Goal: Task Accomplishment & Management: Use online tool/utility

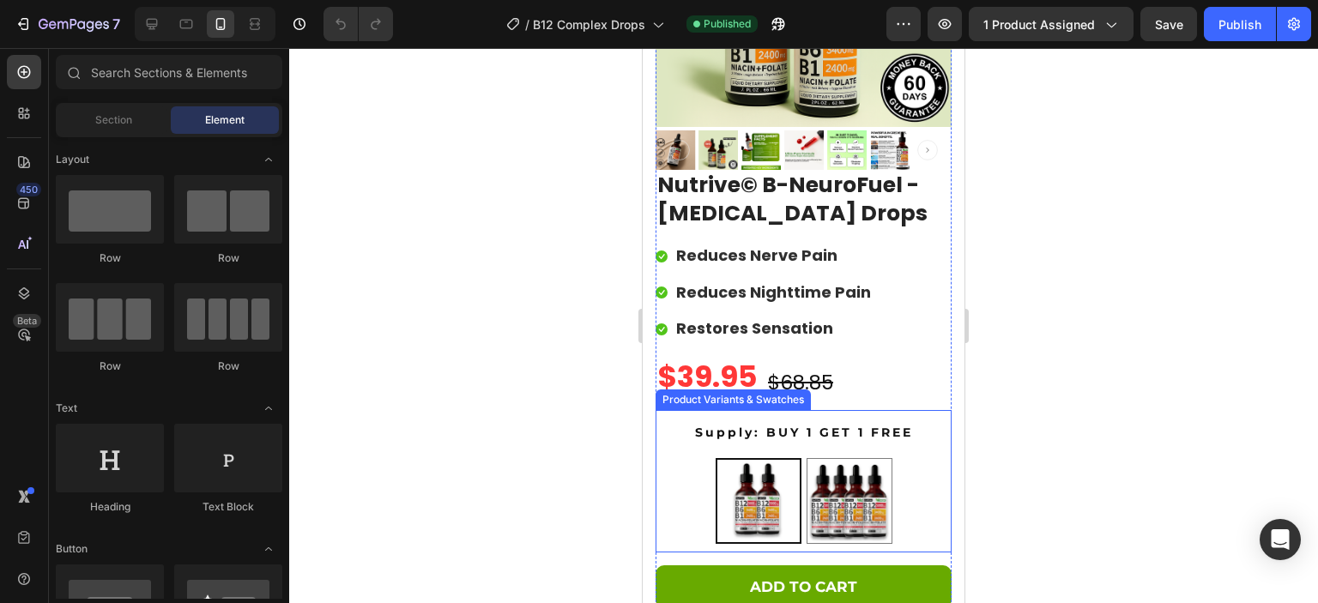
click at [900, 493] on div "BUY 1 GET 1 FREE BUY 1 GET 1 FREE BUY 2 GET 2 FREE BUY 2 GET 2 FREE" at bounding box center [804, 501] width 296 height 86
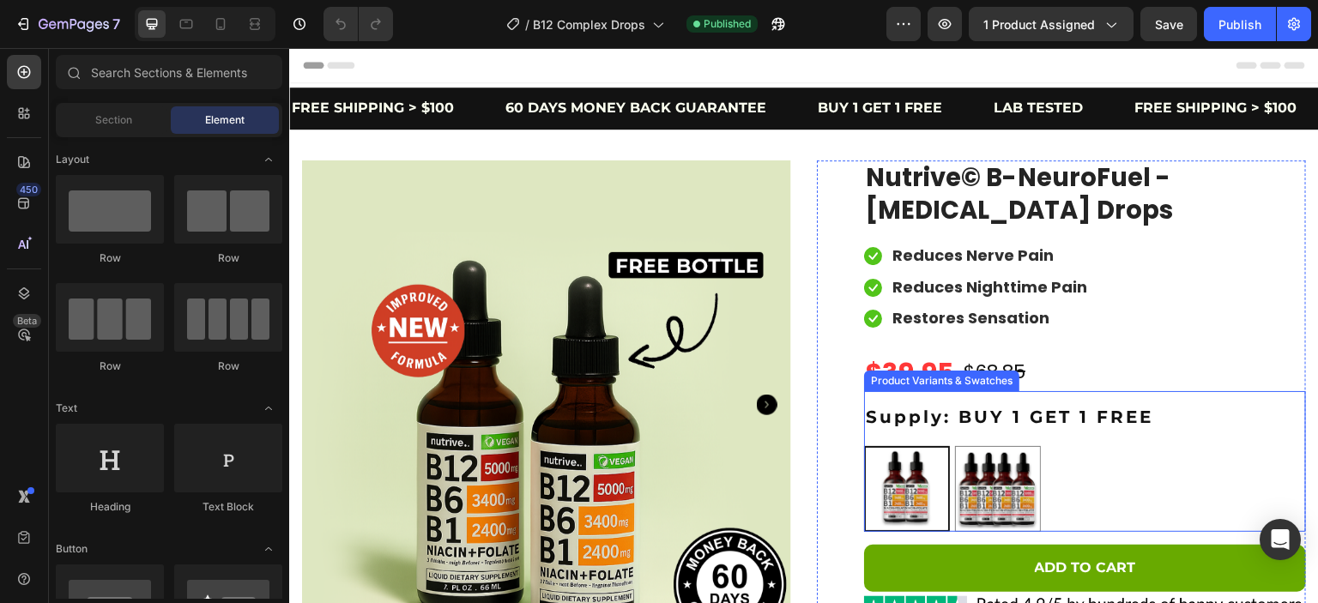
click at [1086, 471] on div "BUY 1 GET 1 FREE BUY 1 GET 1 FREE BUY 2 GET 2 FREE BUY 2 GET 2 FREE" at bounding box center [1085, 489] width 442 height 86
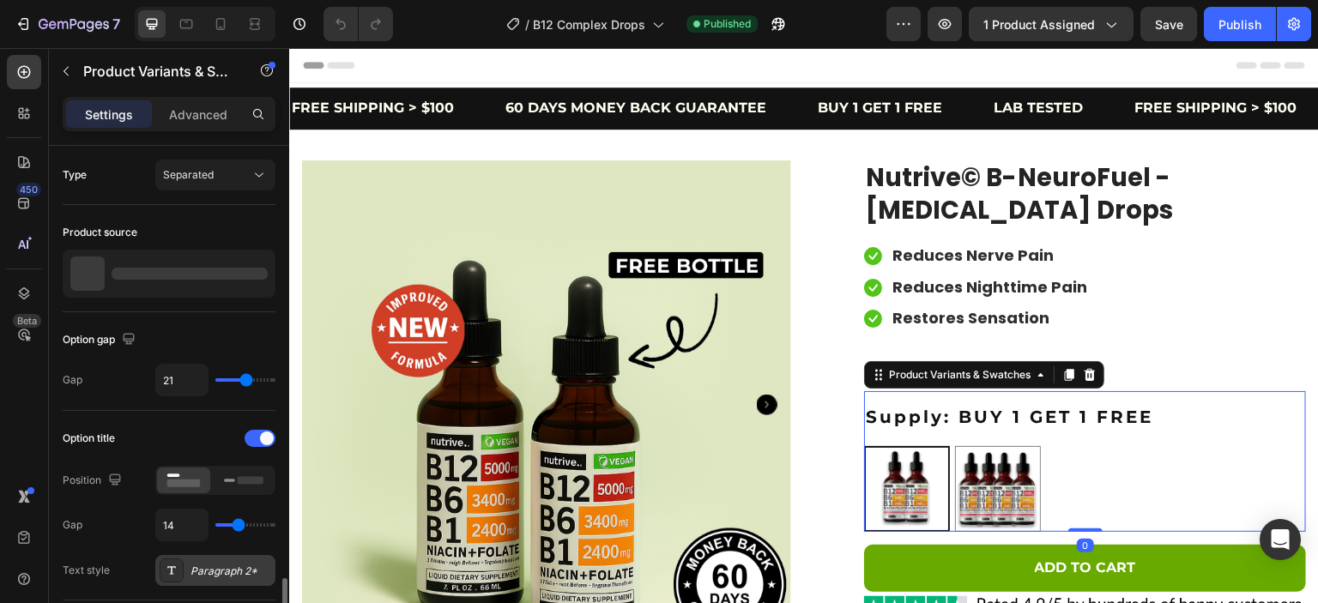
scroll to position [321, 0]
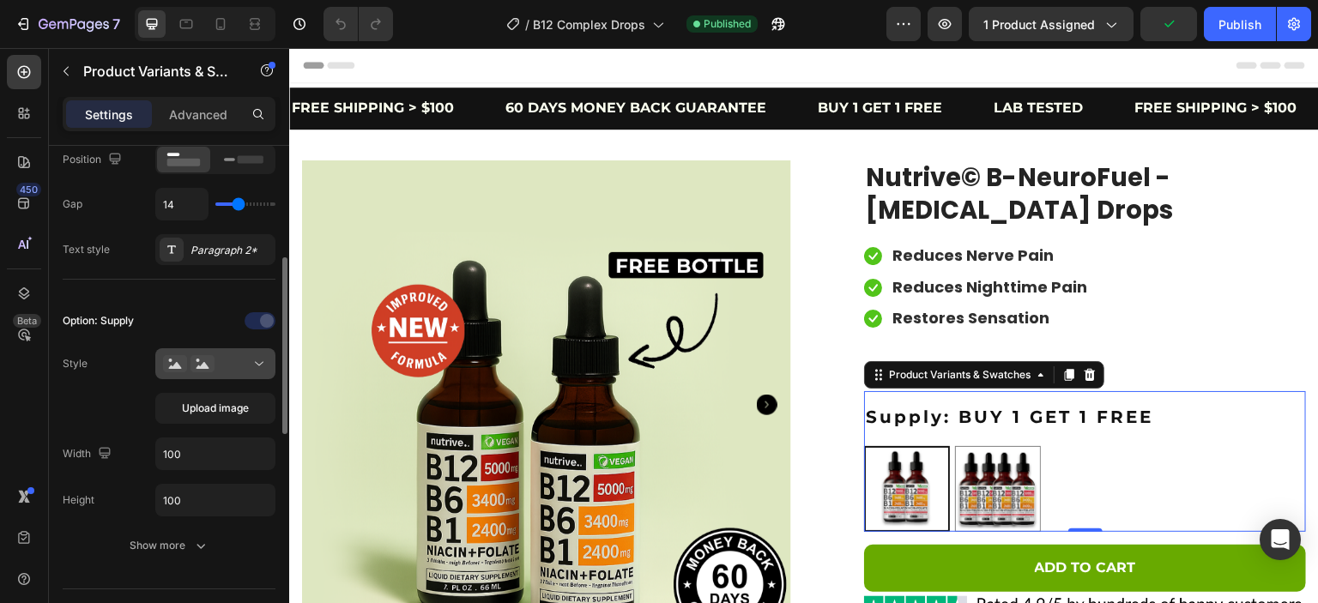
click at [242, 368] on div at bounding box center [215, 363] width 105 height 17
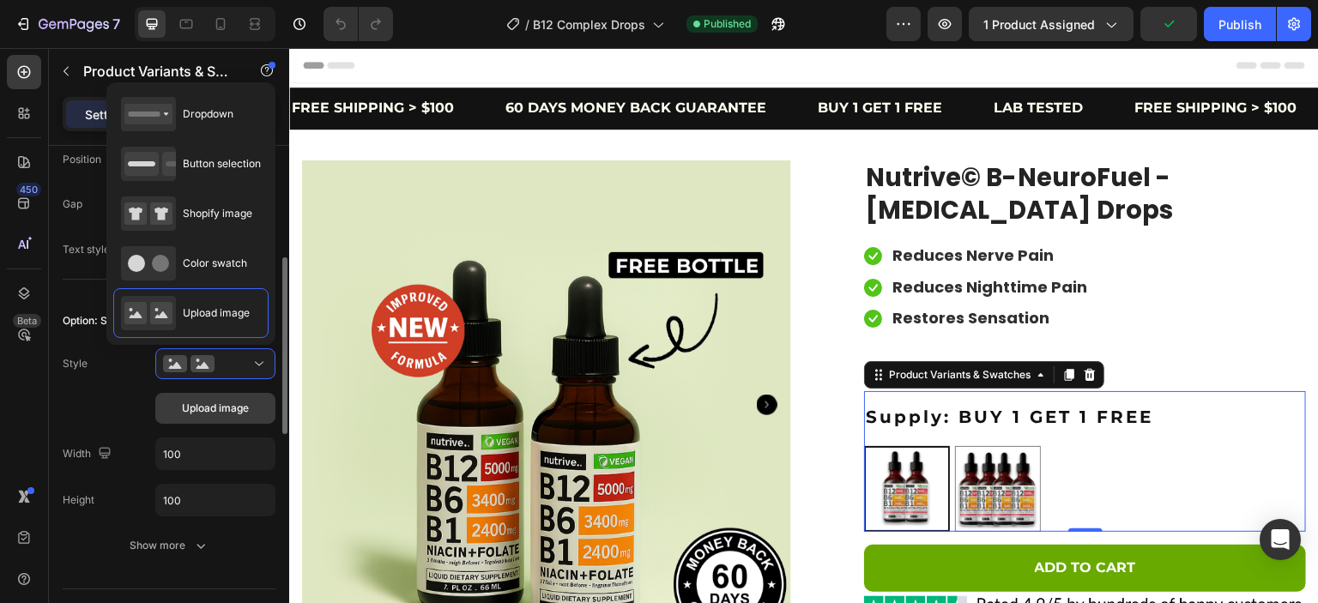
click at [227, 408] on span "Upload image" at bounding box center [215, 408] width 67 height 15
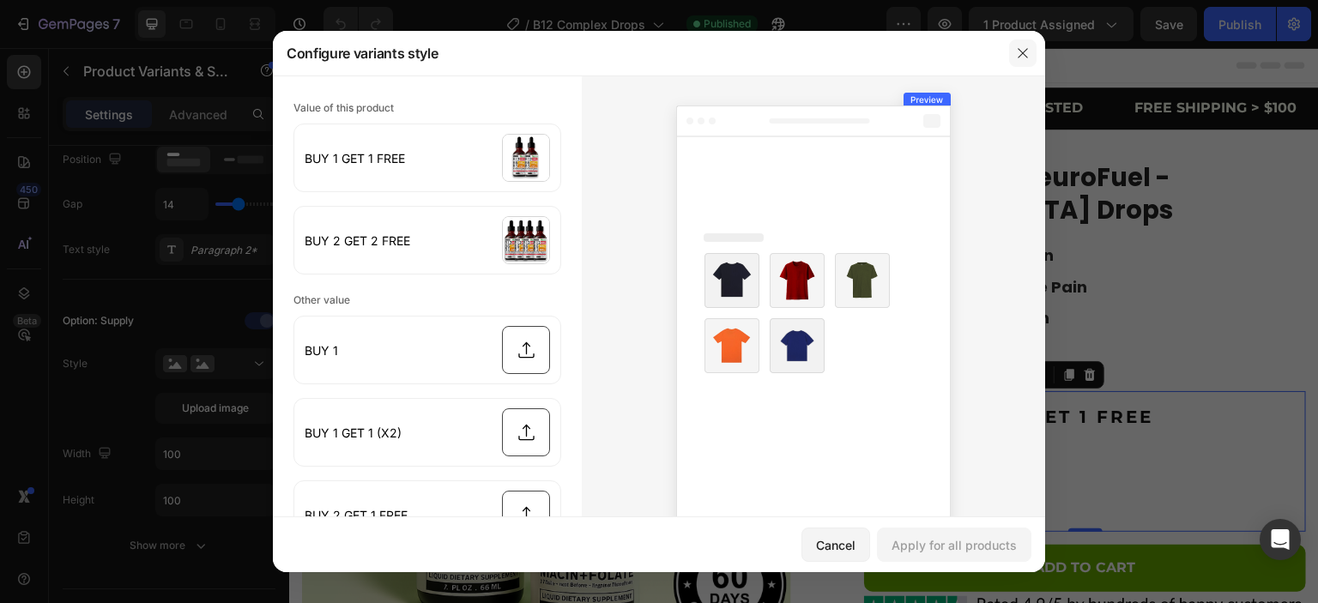
click at [1030, 47] on icon "button" at bounding box center [1023, 53] width 14 height 14
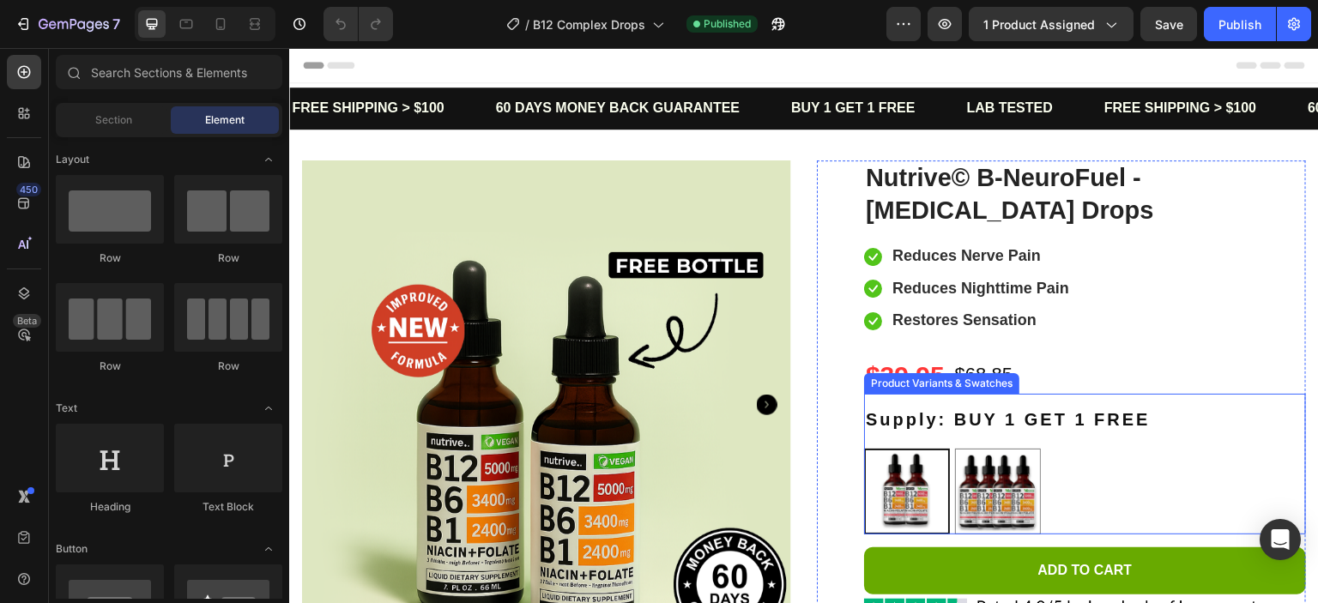
drag, startPoint x: 1073, startPoint y: 510, endPoint x: 505, endPoint y: 398, distance: 579.0
click at [1074, 510] on div "BUY 1 GET 1 FREE BUY 1 GET 1 FREE BUY 2 GET 2 FREE BUY 2 GET 2 FREE" at bounding box center [1085, 492] width 442 height 86
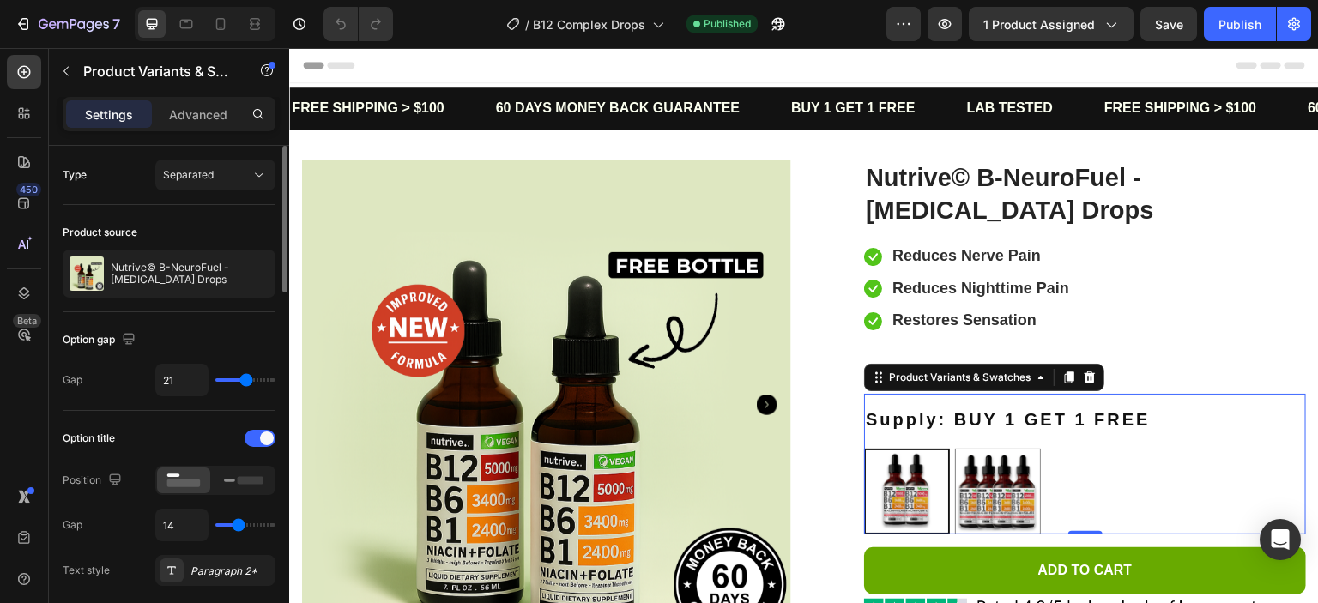
scroll to position [321, 0]
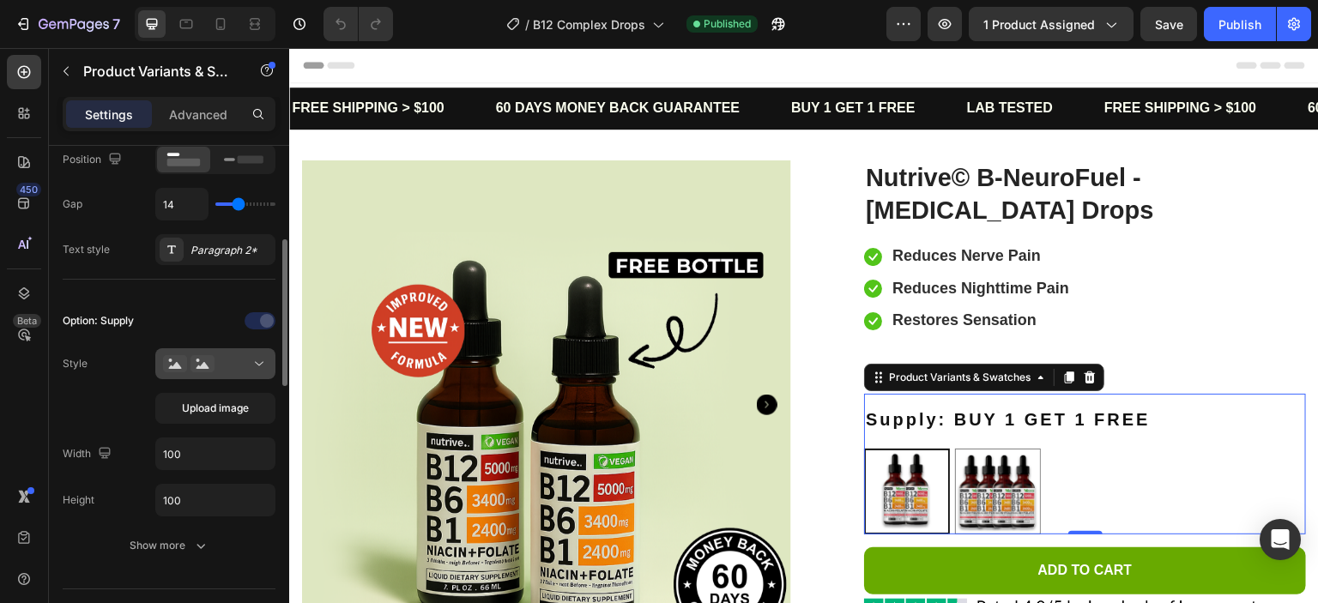
click at [246, 361] on div at bounding box center [215, 363] width 105 height 17
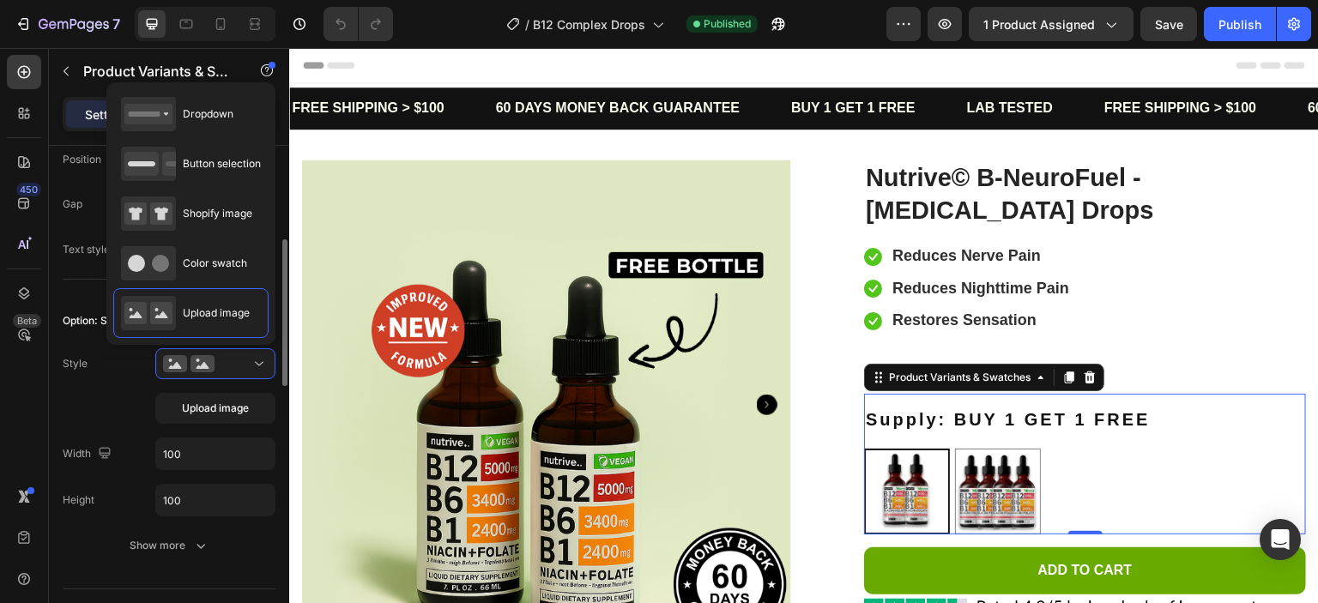
click at [227, 423] on div "Option: Supply Style Upload image Width 100 Height 100 Show more" at bounding box center [169, 434] width 213 height 254
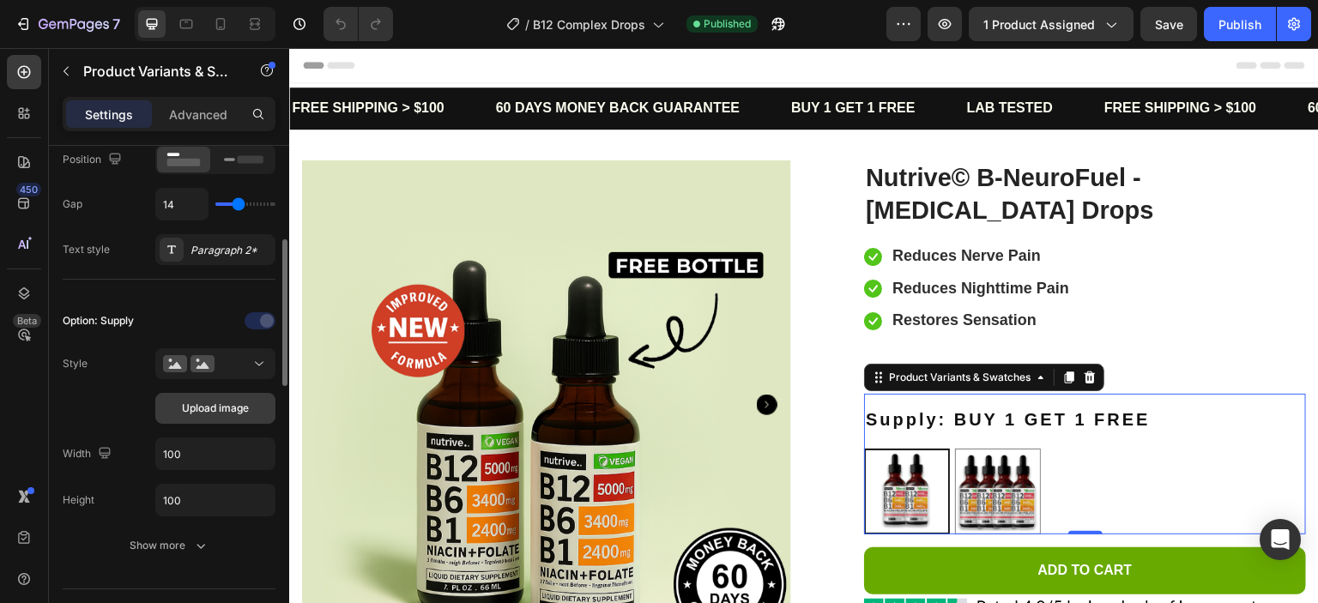
click at [228, 421] on button "Upload image" at bounding box center [215, 408] width 120 height 31
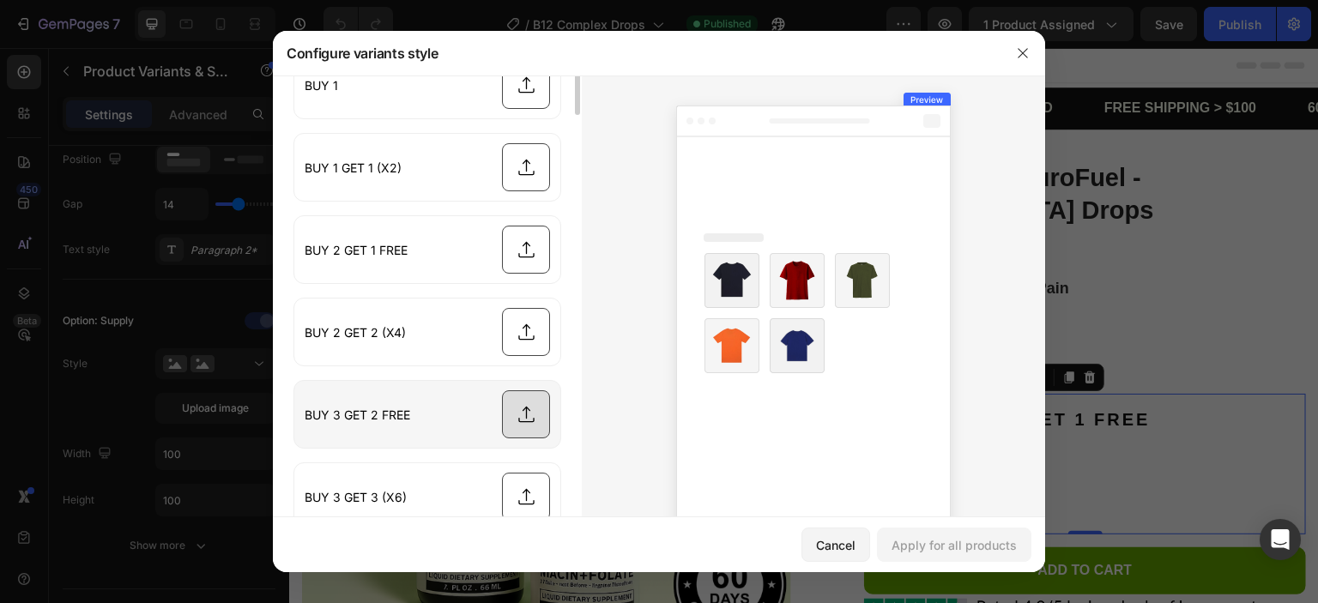
scroll to position [0, 0]
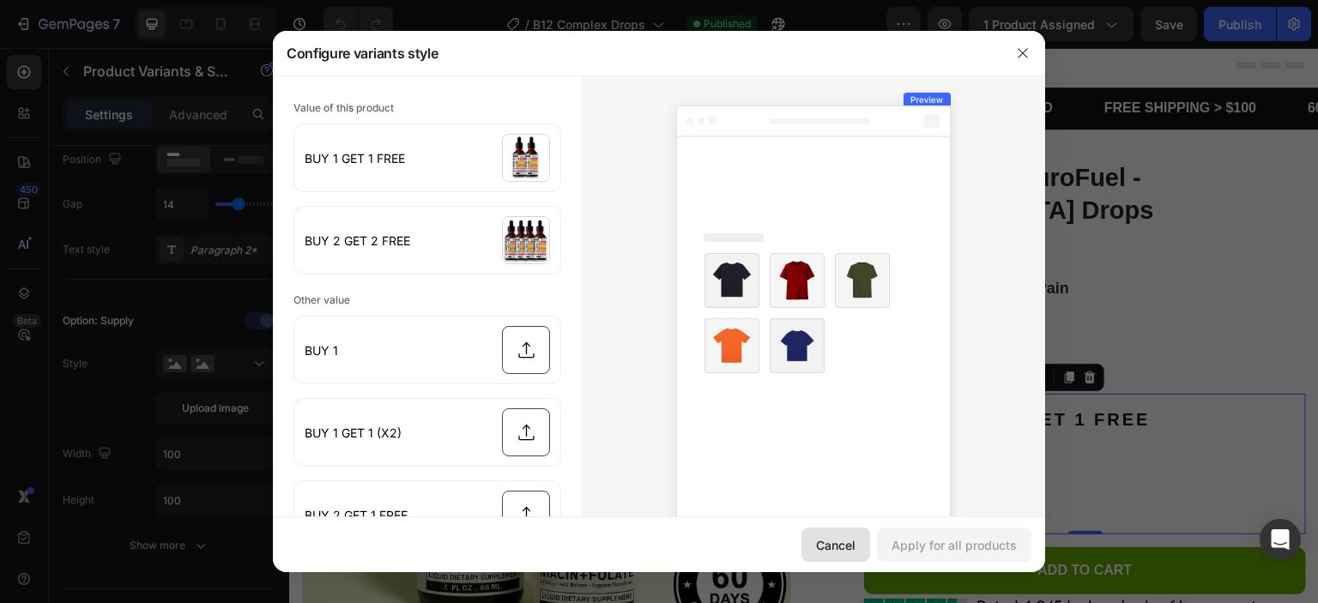
click at [843, 536] on div "Cancel" at bounding box center [835, 545] width 39 height 18
